Goal: Task Accomplishment & Management: Complete application form

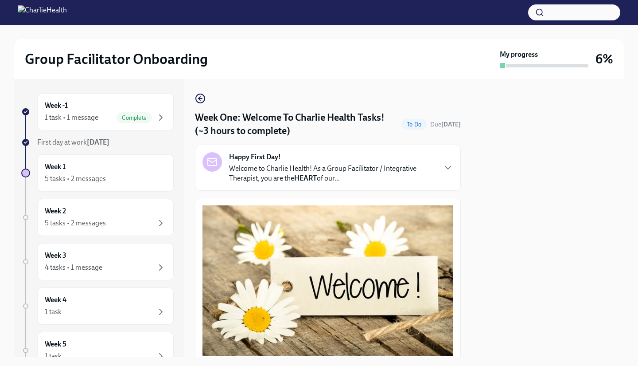
scroll to position [1110, 0]
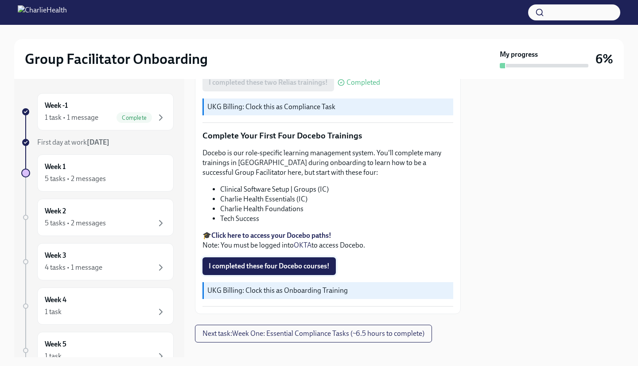
click at [300, 262] on span "I completed these four Docebo courses!" at bounding box center [269, 266] width 121 height 9
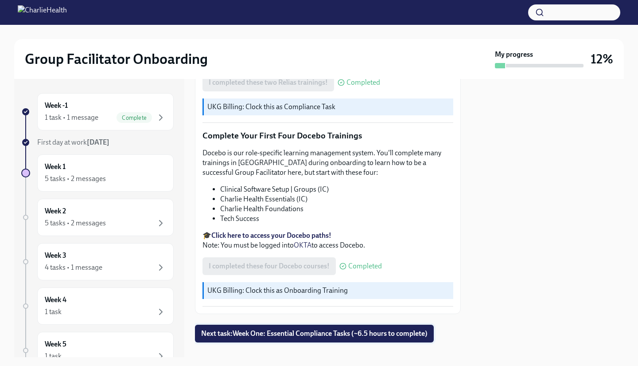
click at [340, 329] on span "Next task : Week One: Essential Compliance Tasks (~6.5 hours to complete)" at bounding box center [314, 333] width 227 height 9
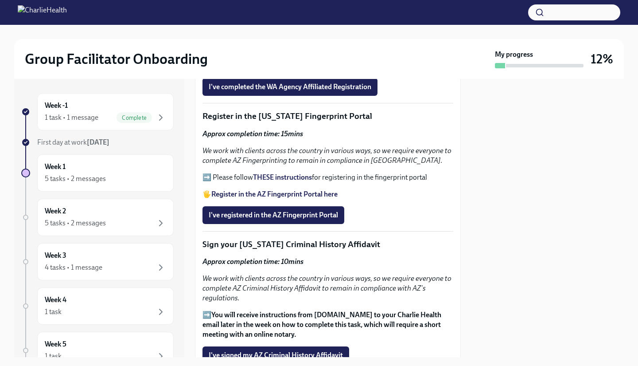
scroll to position [1005, 0]
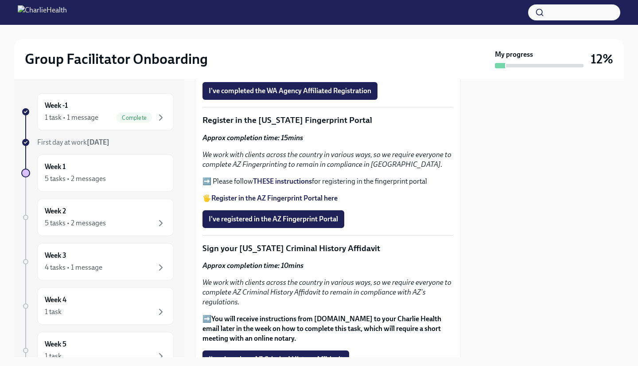
click at [266, 202] on strong "Register in the AZ Fingerprint Portal here" at bounding box center [274, 198] width 126 height 8
click at [279, 185] on strong "THESE instructions" at bounding box center [282, 181] width 59 height 8
click at [290, 223] on span "I've registered in the AZ Fingerprint Portal" at bounding box center [273, 219] width 129 height 9
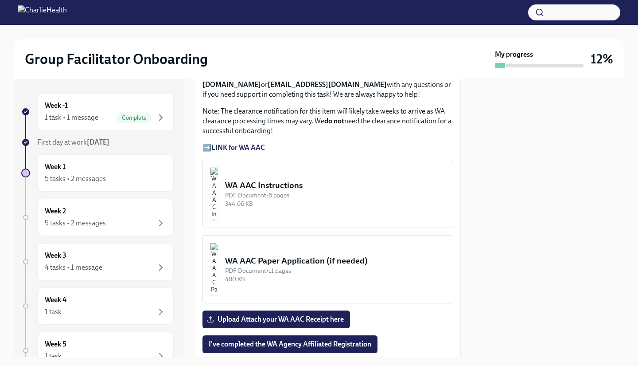
scroll to position [752, 0]
click at [296, 191] on div "WA AAC Instructions" at bounding box center [335, 186] width 221 height 12
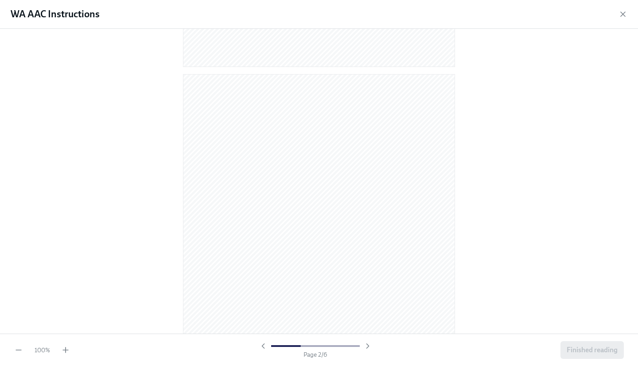
scroll to position [374, 0]
click at [623, 15] on icon "button" at bounding box center [623, 14] width 9 height 9
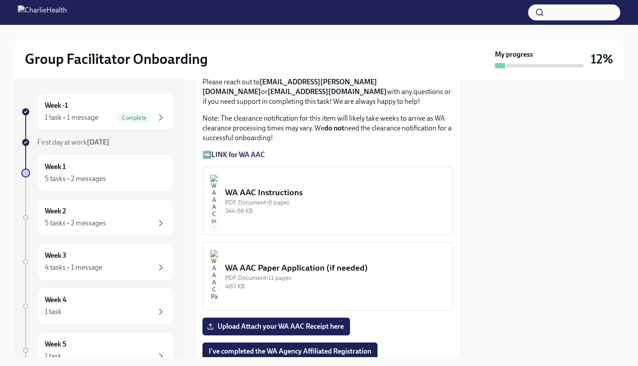
scroll to position [742, 0]
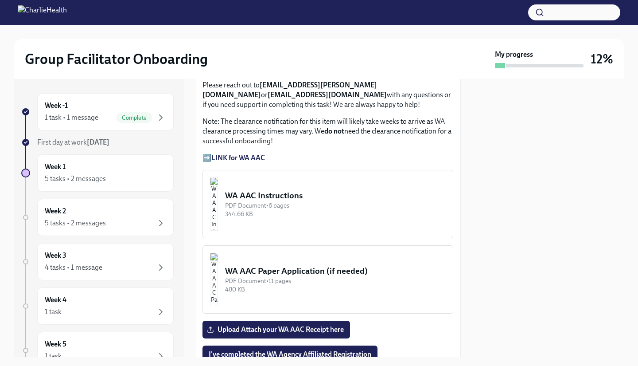
click at [261, 162] on strong "LINK for WA AAC" at bounding box center [238, 157] width 54 height 8
click at [311, 201] on div "WA AAC Instructions" at bounding box center [335, 196] width 221 height 12
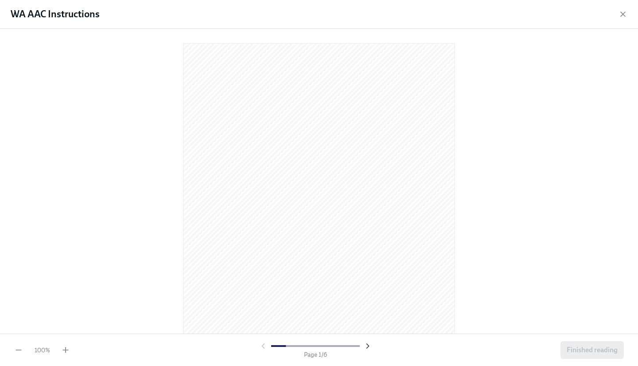
click at [367, 345] on icon "button" at bounding box center [368, 345] width 9 height 9
click at [367, 360] on div "100 % Page 2 / 6 Finished reading" at bounding box center [319, 349] width 638 height 32
click at [367, 345] on icon "button" at bounding box center [368, 345] width 9 height 9
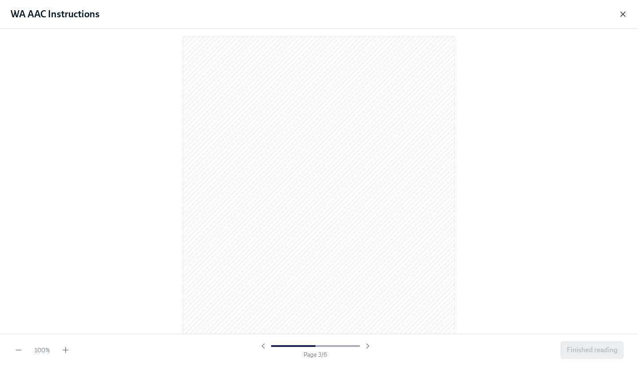
click at [623, 16] on icon "button" at bounding box center [623, 14] width 9 height 9
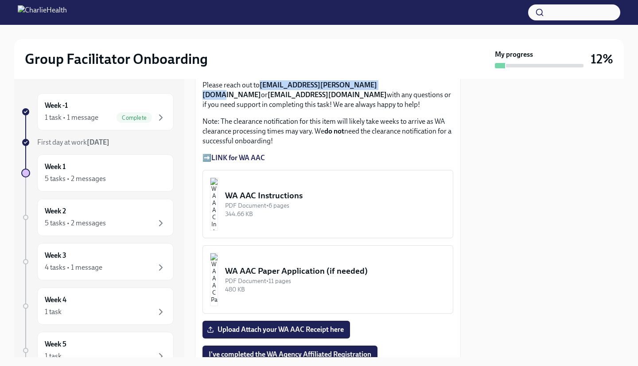
drag, startPoint x: 262, startPoint y: 102, endPoint x: 372, endPoint y: 105, distance: 110.0
click at [372, 99] on strong "[EMAIL_ADDRESS][PERSON_NAME][DOMAIN_NAME]" at bounding box center [290, 90] width 175 height 18
copy strong "[EMAIL_ADDRESS][PERSON_NAME][DOMAIN_NAME]"
click at [308, 201] on div "WA AAC Instructions" at bounding box center [335, 196] width 221 height 12
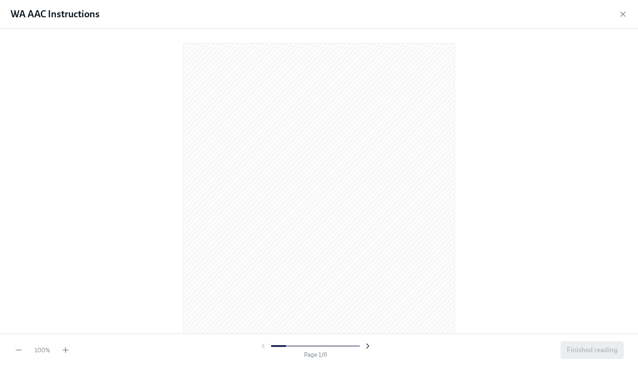
click at [367, 345] on icon "button" at bounding box center [368, 345] width 9 height 9
click at [366, 346] on icon "button" at bounding box center [368, 345] width 9 height 9
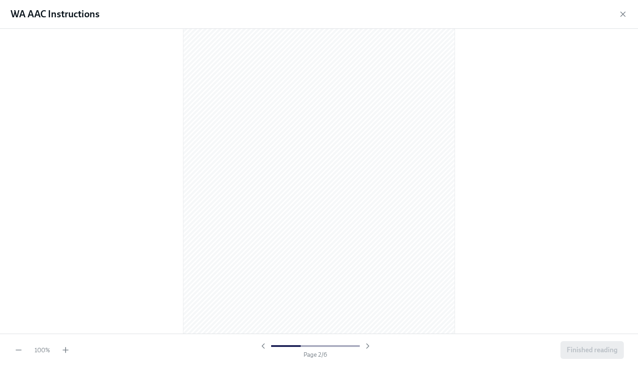
scroll to position [373, 0]
click at [153, 281] on div at bounding box center [319, 181] width 638 height 305
click at [623, 14] on icon "button" at bounding box center [623, 14] width 4 height 4
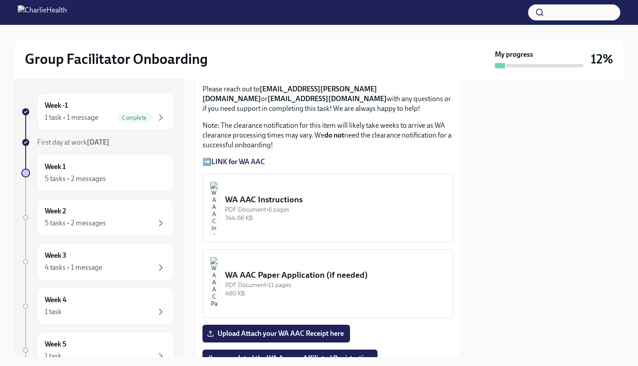
scroll to position [738, 0]
click at [274, 206] on div "WA AAC Instructions" at bounding box center [335, 200] width 221 height 12
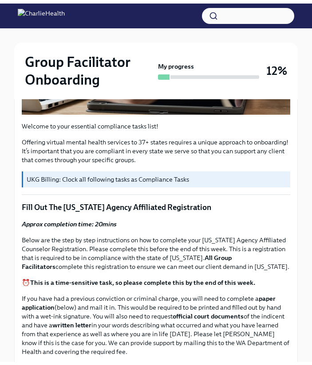
scroll to position [0, 0]
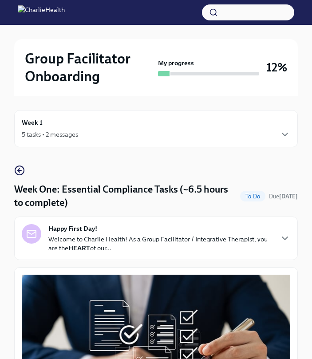
click at [63, 126] on div "Week 1 5 tasks • 2 messages" at bounding box center [156, 128] width 268 height 22
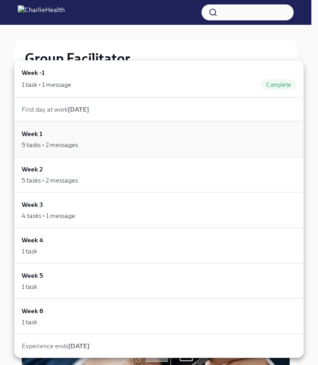
click at [28, 148] on div "5 tasks • 2 messages" at bounding box center [50, 145] width 56 height 9
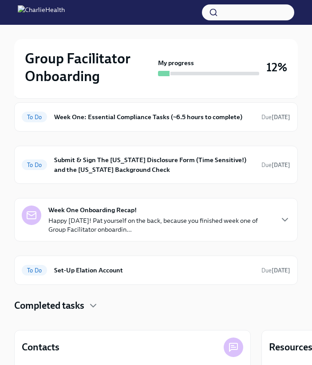
scroll to position [138, 0]
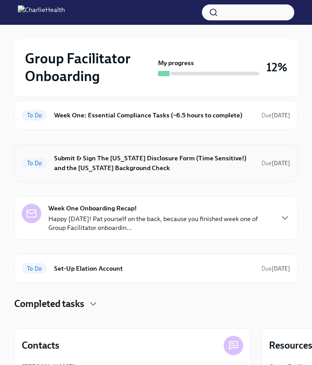
click at [67, 159] on h6 "Submit & Sign The [US_STATE] Disclosure Form (Time Sensitive!) and the [US_STAT…" at bounding box center [154, 163] width 200 height 20
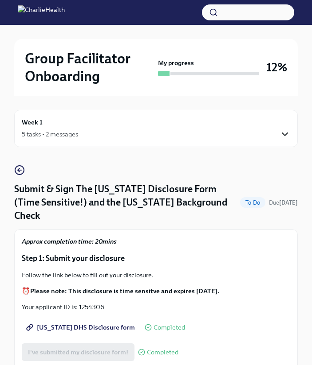
click at [285, 134] on icon "button" at bounding box center [284, 134] width 11 height 11
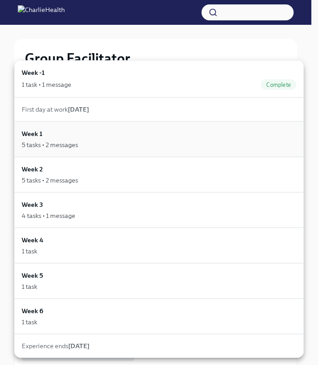
click at [31, 141] on div "5 tasks • 2 messages" at bounding box center [50, 145] width 56 height 9
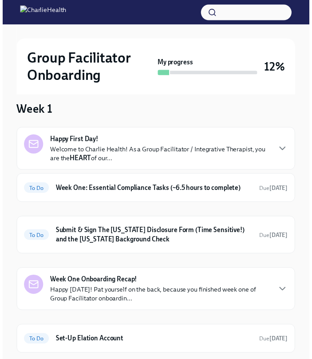
scroll to position [65, 0]
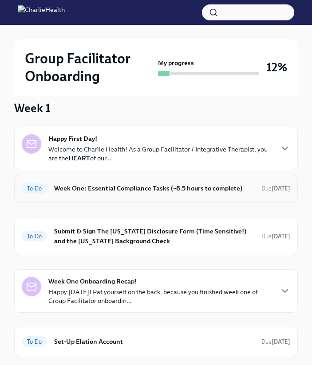
click at [77, 192] on h6 "Week One: Essential Compliance Tasks (~6.5 hours to complete)" at bounding box center [154, 189] width 200 height 10
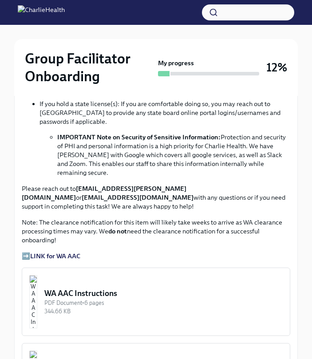
scroll to position [665, 0]
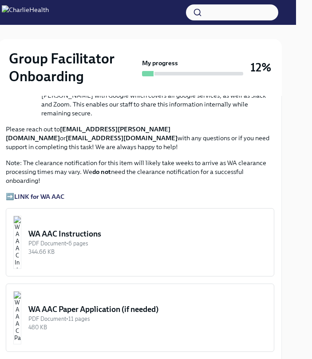
click at [90, 247] on div "344.66 KB" at bounding box center [147, 251] width 238 height 8
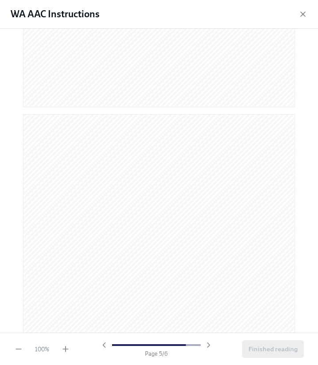
scroll to position [1857, 0]
click at [268, 355] on button "Finished reading" at bounding box center [273, 349] width 62 height 18
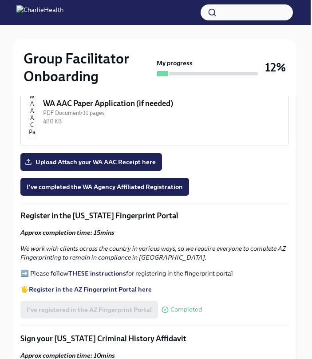
scroll to position [930, 1]
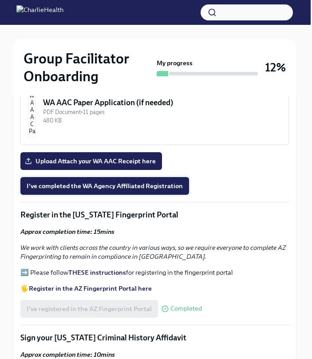
click at [31, 177] on button "I've completed the WA Agency Affiliated Registration" at bounding box center [104, 186] width 168 height 18
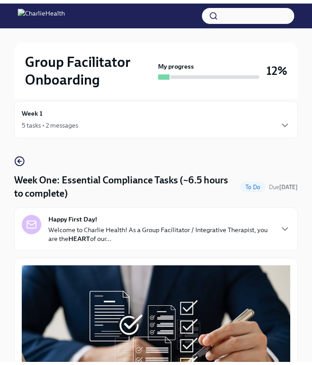
scroll to position [0, 0]
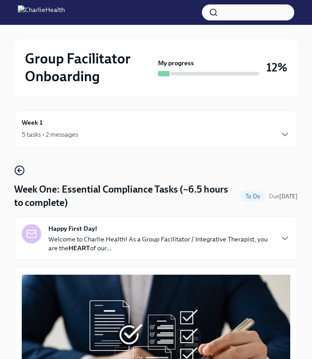
click at [51, 128] on div "Week 1 5 tasks • 2 messages" at bounding box center [156, 128] width 268 height 22
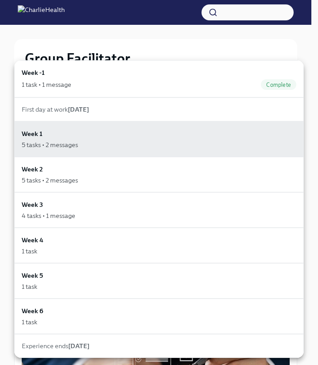
click at [31, 111] on span "First day at work [DATE]" at bounding box center [55, 110] width 67 height 8
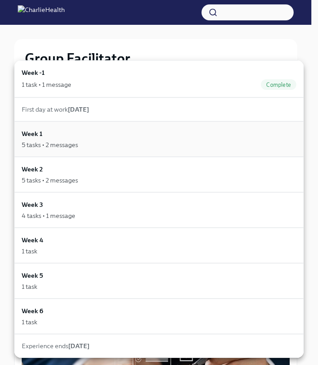
click at [31, 145] on div "5 tasks • 2 messages" at bounding box center [50, 145] width 56 height 9
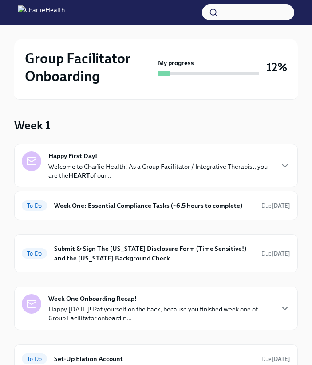
scroll to position [50, 0]
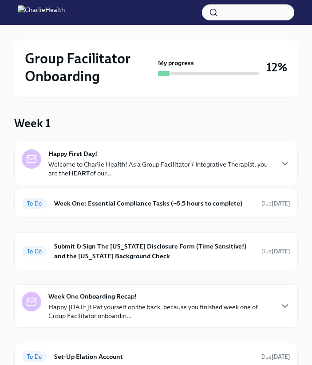
click at [52, 168] on p "Welcome to Charlie Health! As a Group Facilitator / Integrative Therapist, you …" at bounding box center [160, 169] width 224 height 18
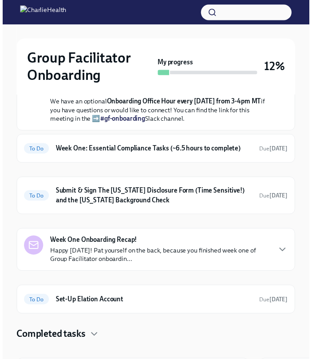
scroll to position [360, 0]
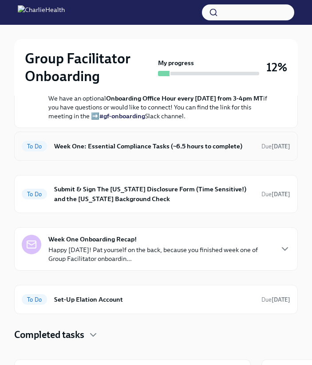
click at [63, 151] on h6 "Week One: Essential Compliance Tasks (~6.5 hours to complete)" at bounding box center [154, 146] width 200 height 10
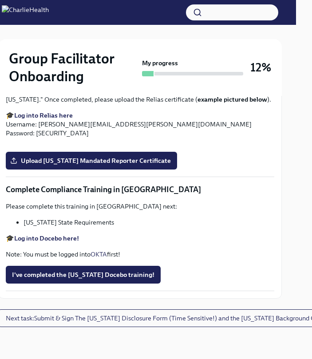
scroll to position [1826, 16]
